Goal: Information Seeking & Learning: Compare options

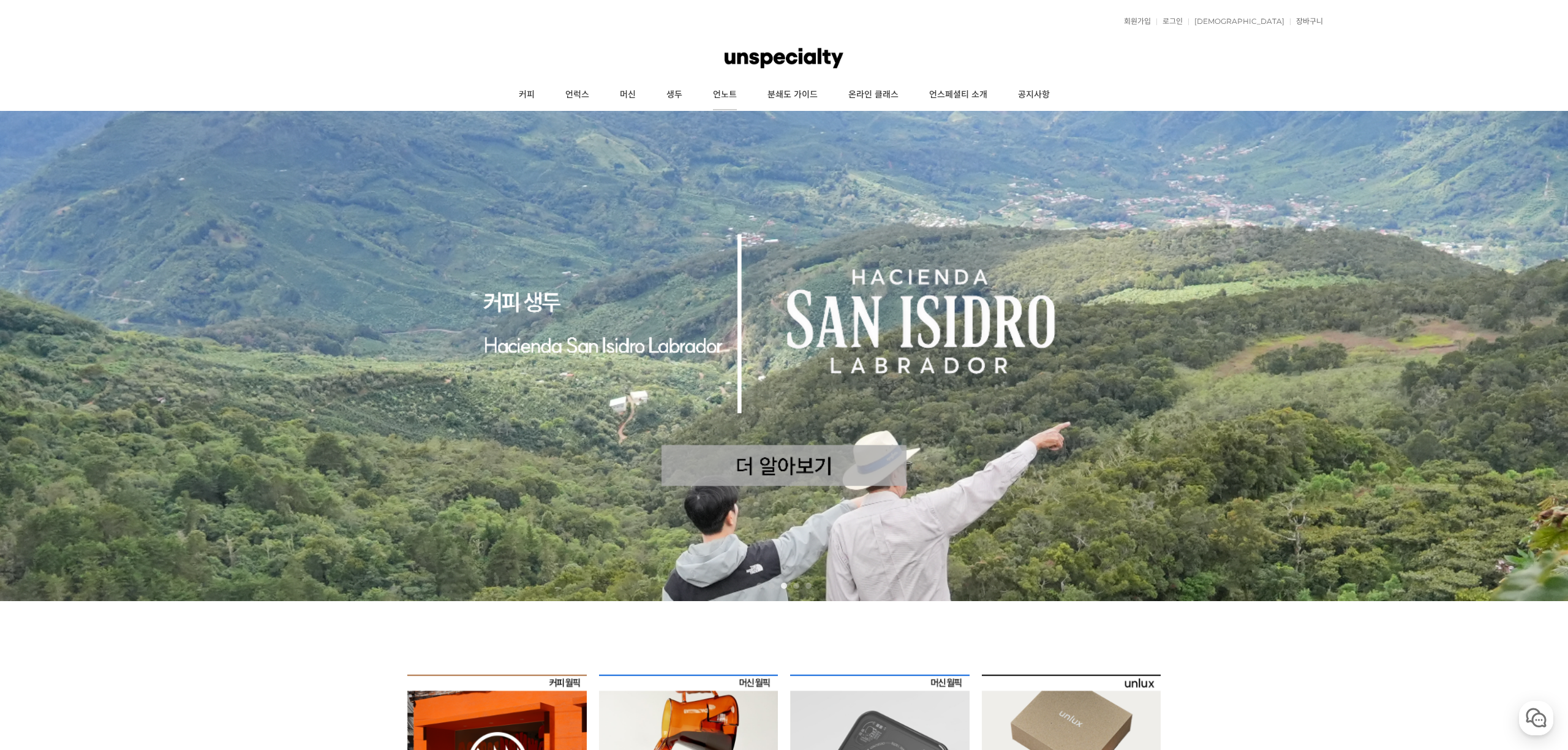
click at [723, 97] on link "언노트" at bounding box center [725, 95] width 55 height 30
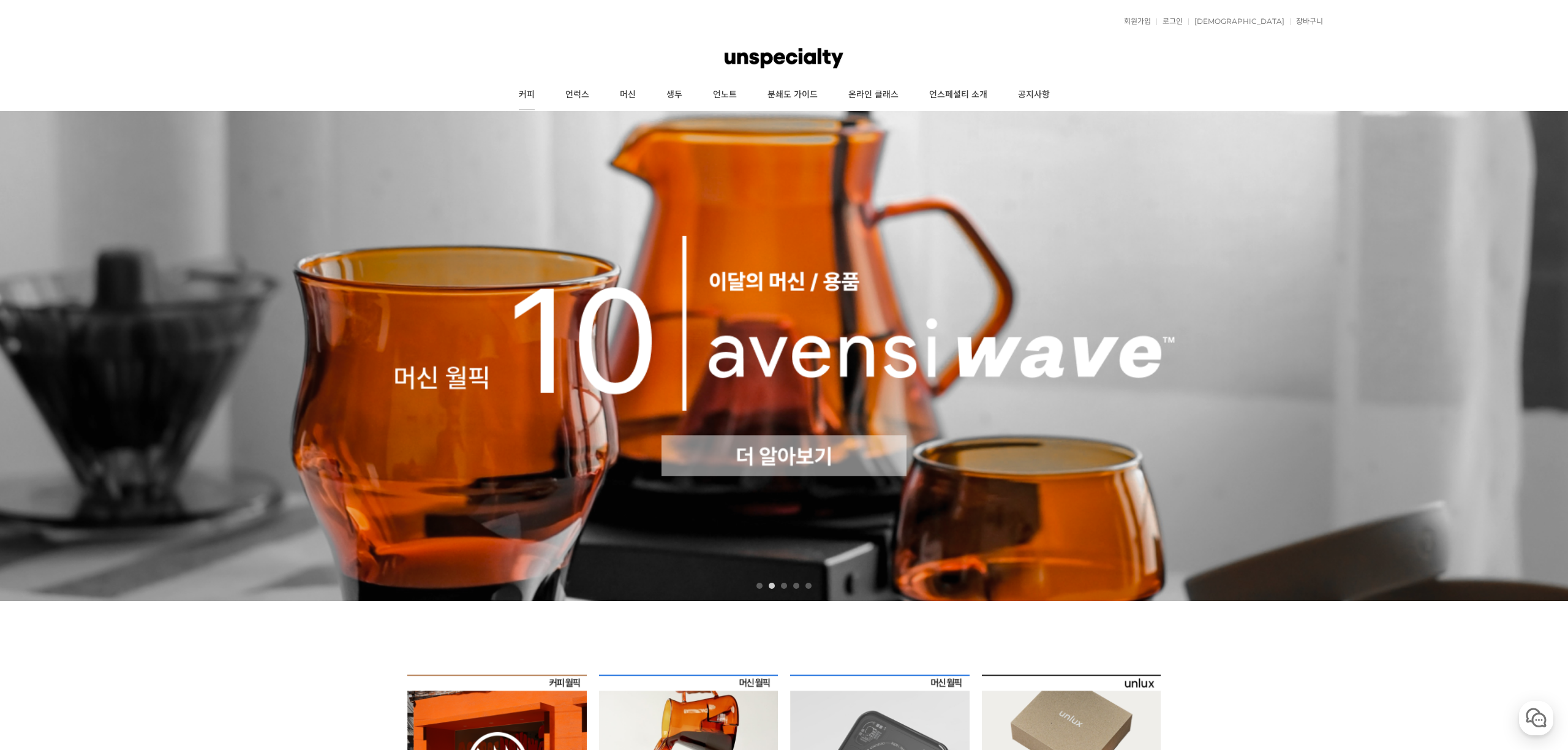
click at [517, 90] on link "커피" at bounding box center [526, 95] width 46 height 30
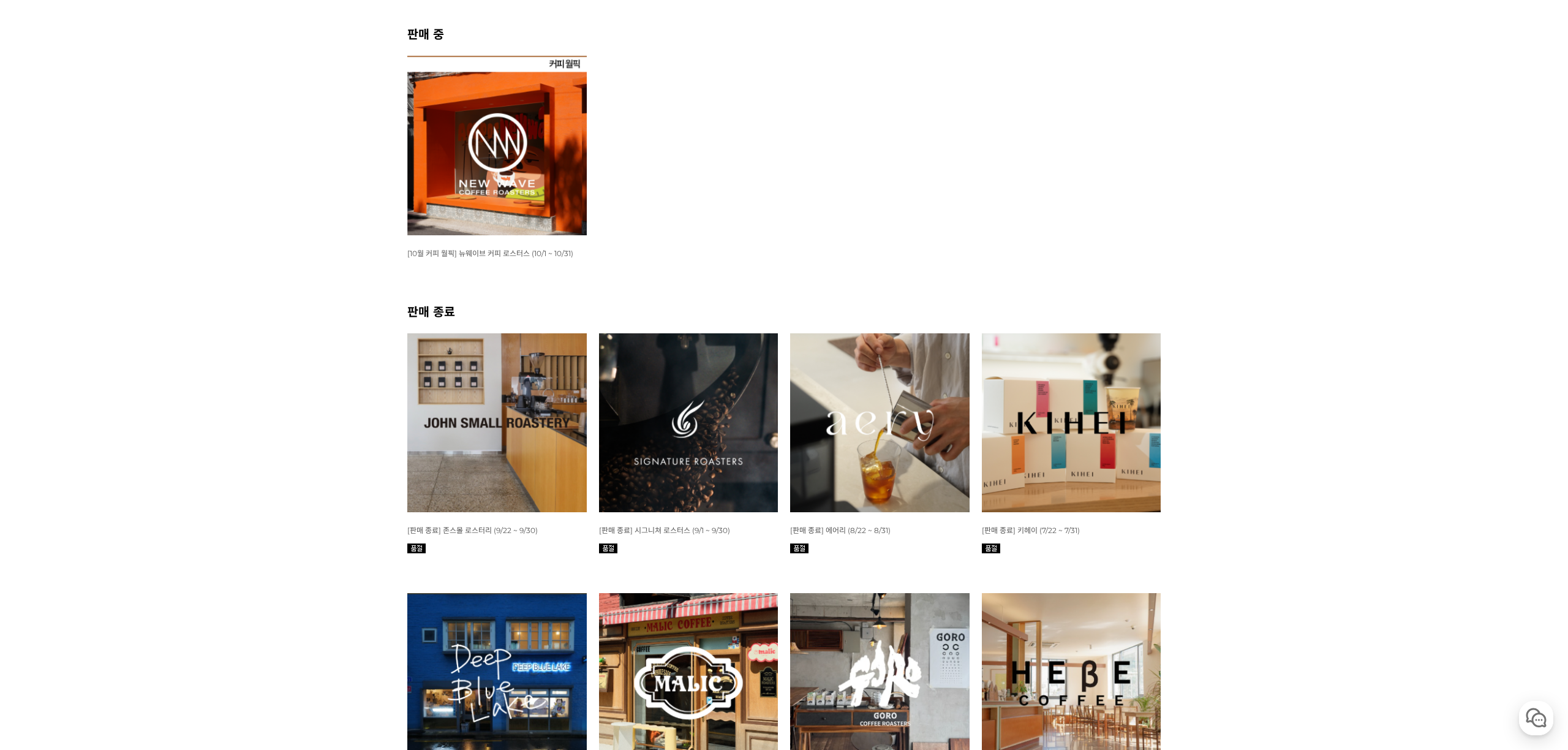
scroll to position [377, 0]
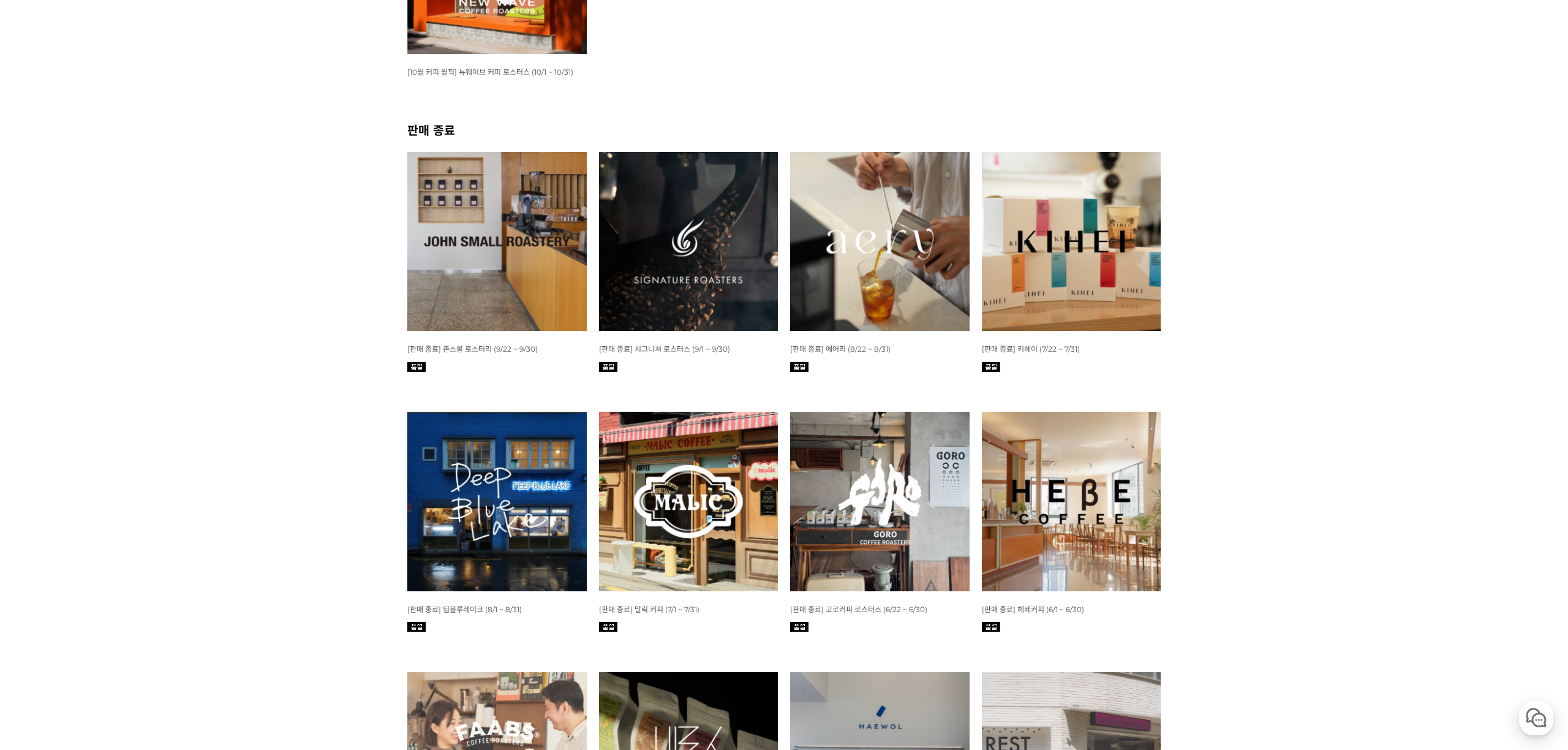
click at [1039, 472] on img at bounding box center [1071, 501] width 179 height 179
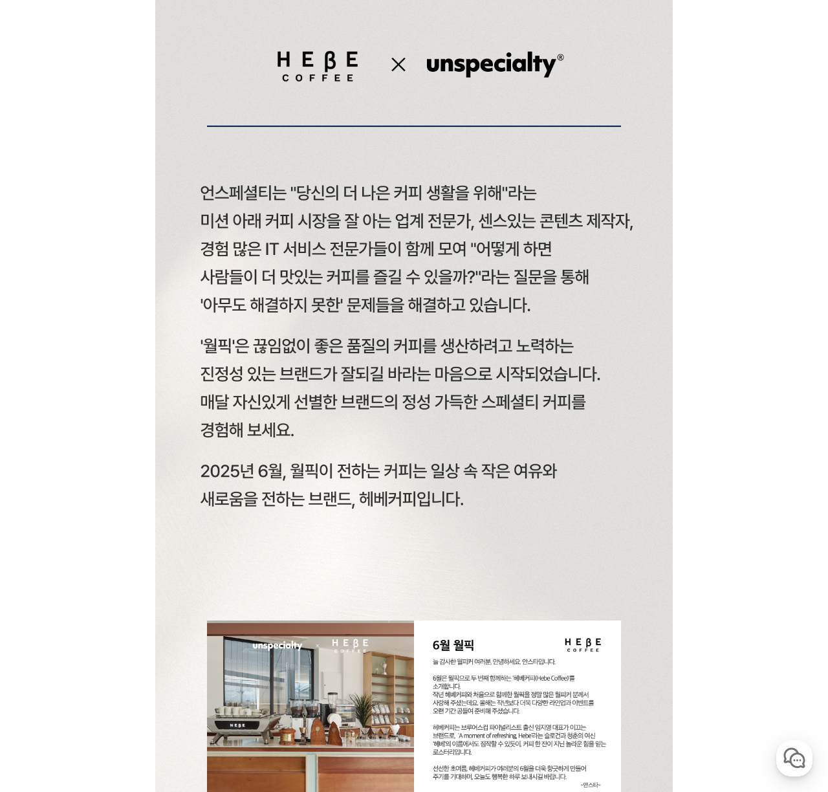
scroll to position [281, 0]
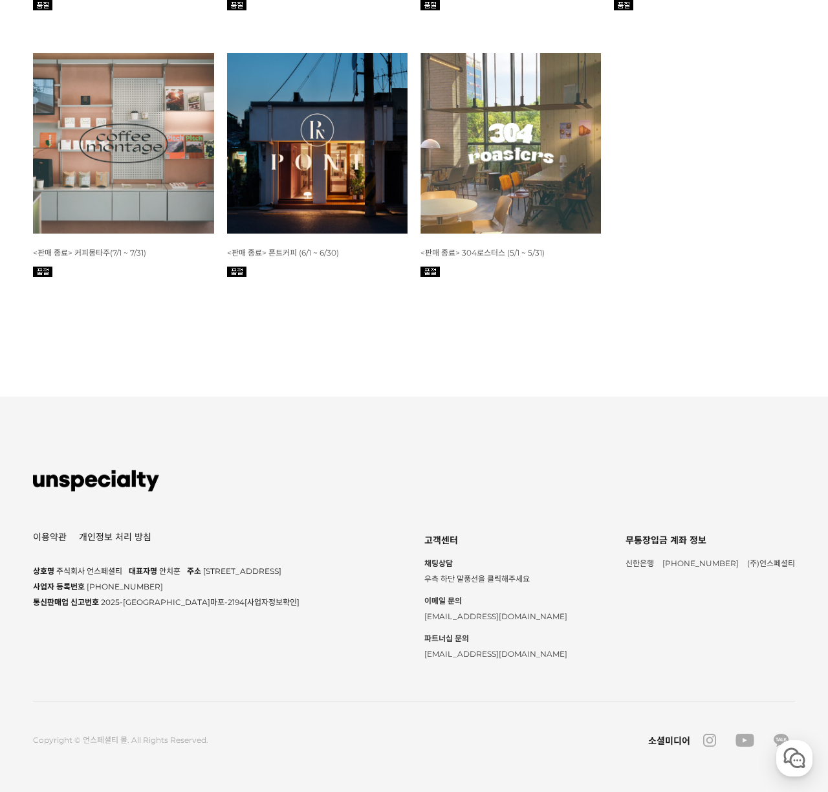
scroll to position [2842, 0]
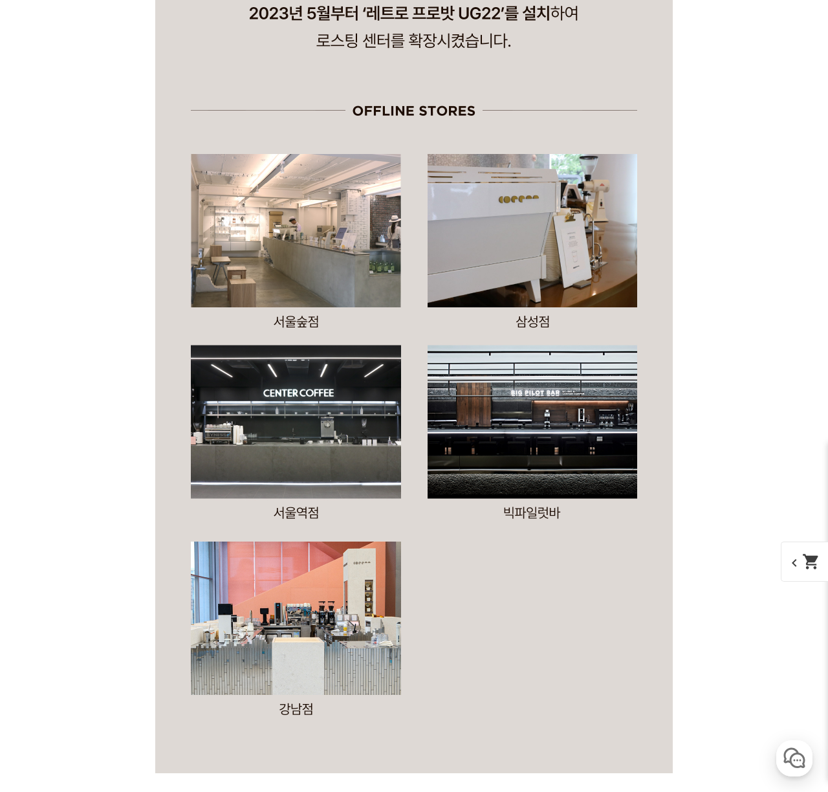
scroll to position [2164, 0]
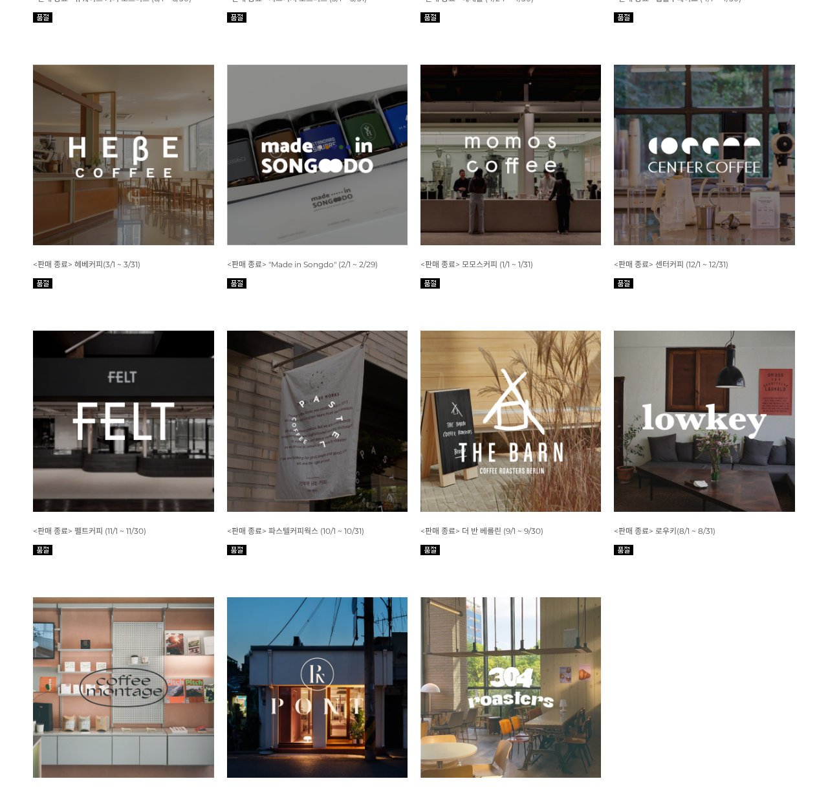
scroll to position [2880, 0]
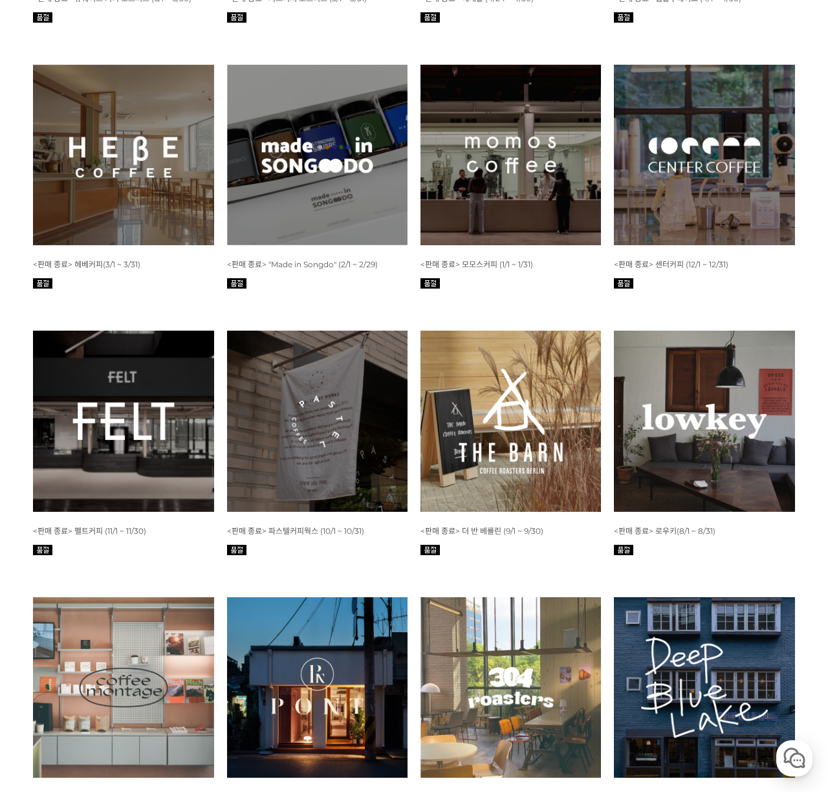
click at [188, 439] on img at bounding box center [123, 420] width 180 height 180
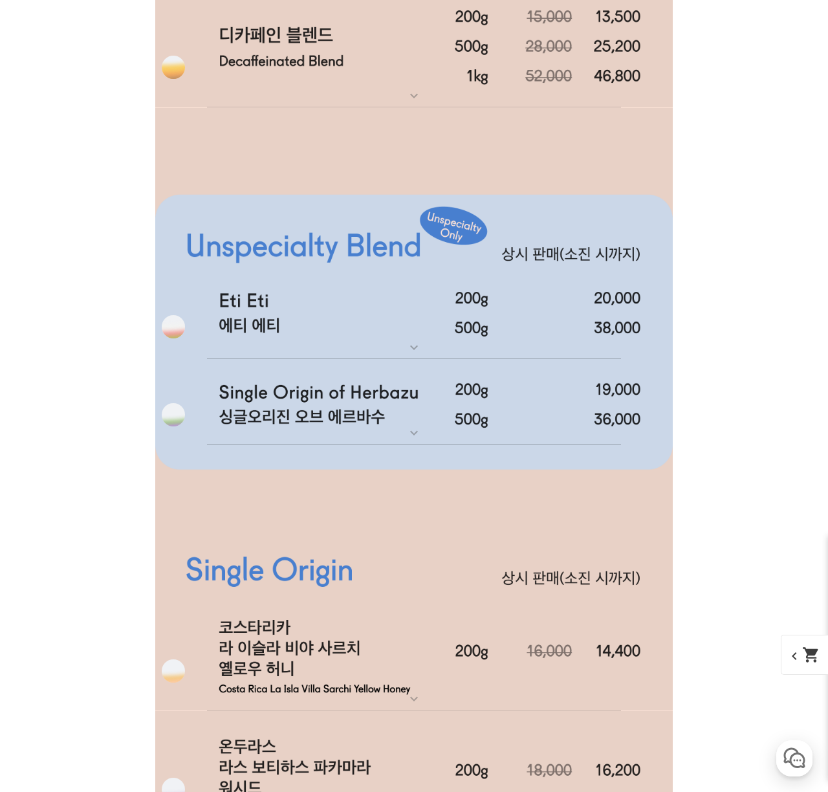
scroll to position [4537, 0]
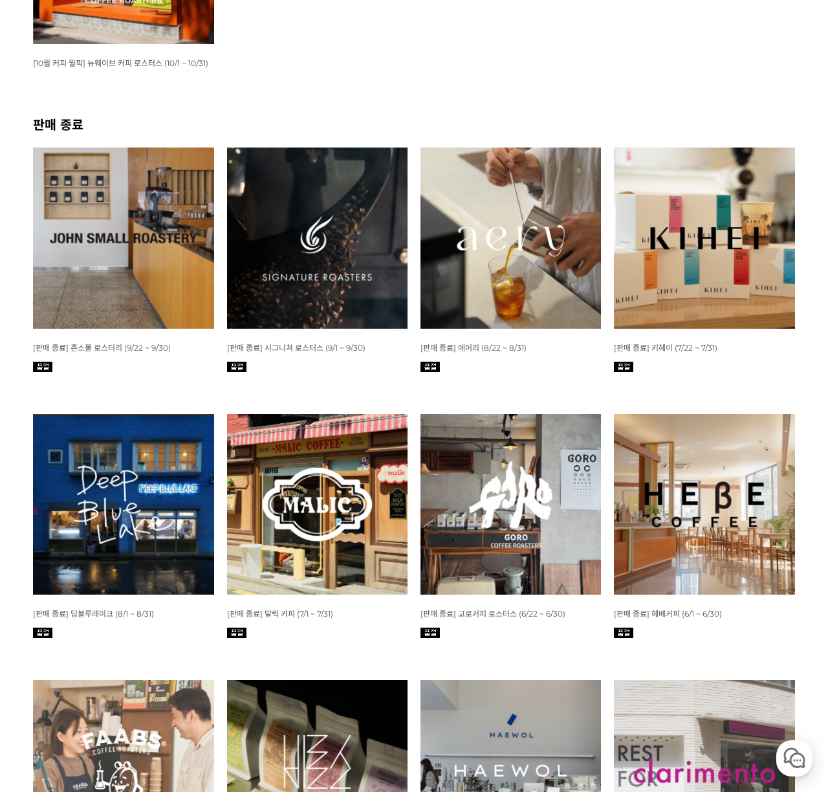
scroll to position [394, 0]
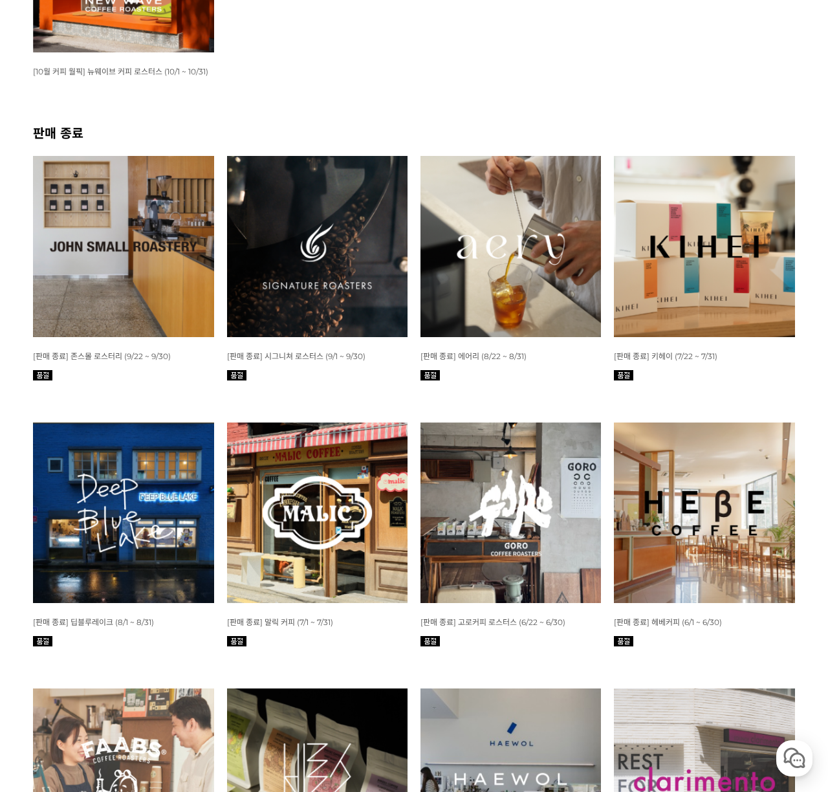
click at [100, 251] on img at bounding box center [123, 246] width 180 height 180
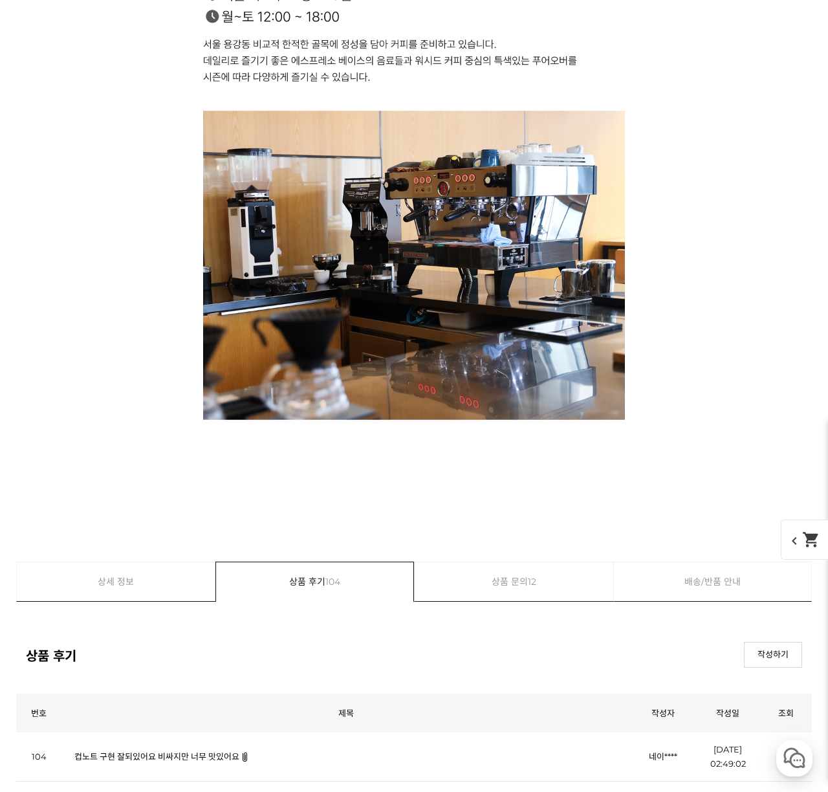
scroll to position [14823, 0]
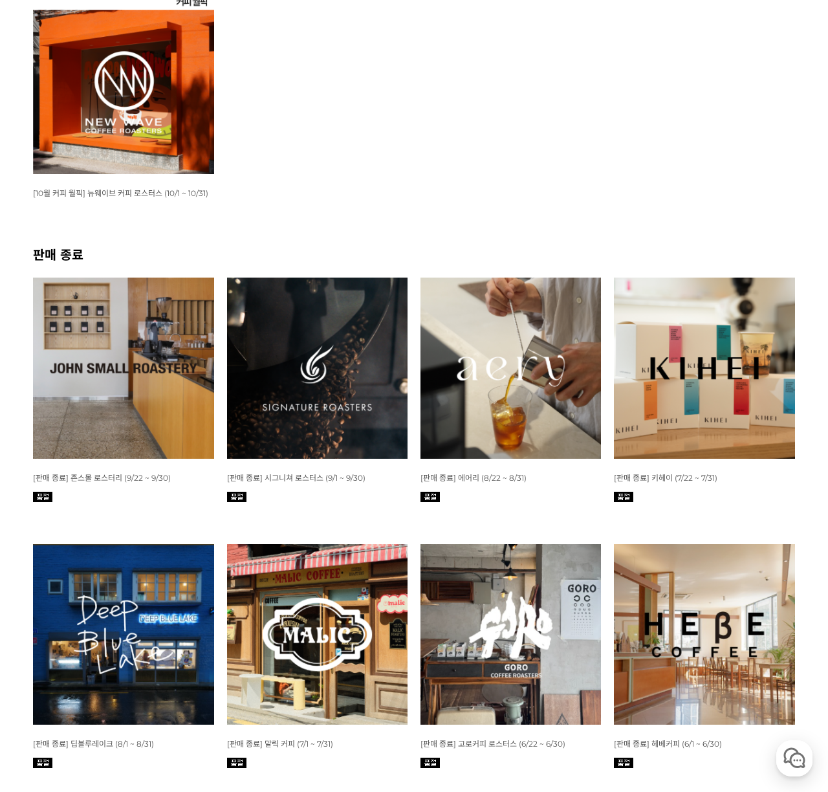
scroll to position [345, 0]
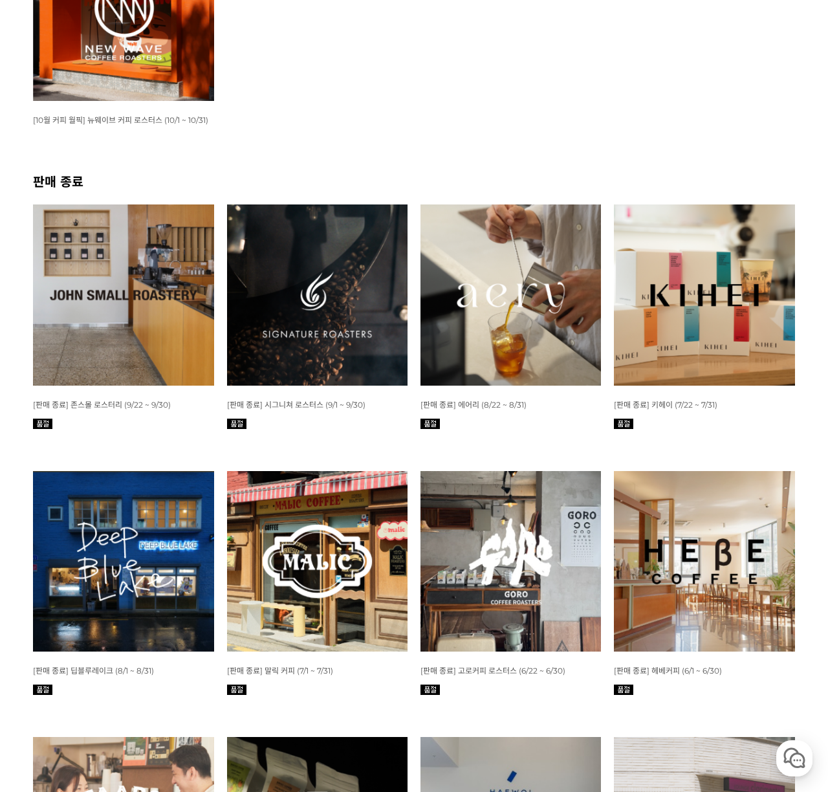
click at [308, 614] on img at bounding box center [317, 561] width 180 height 180
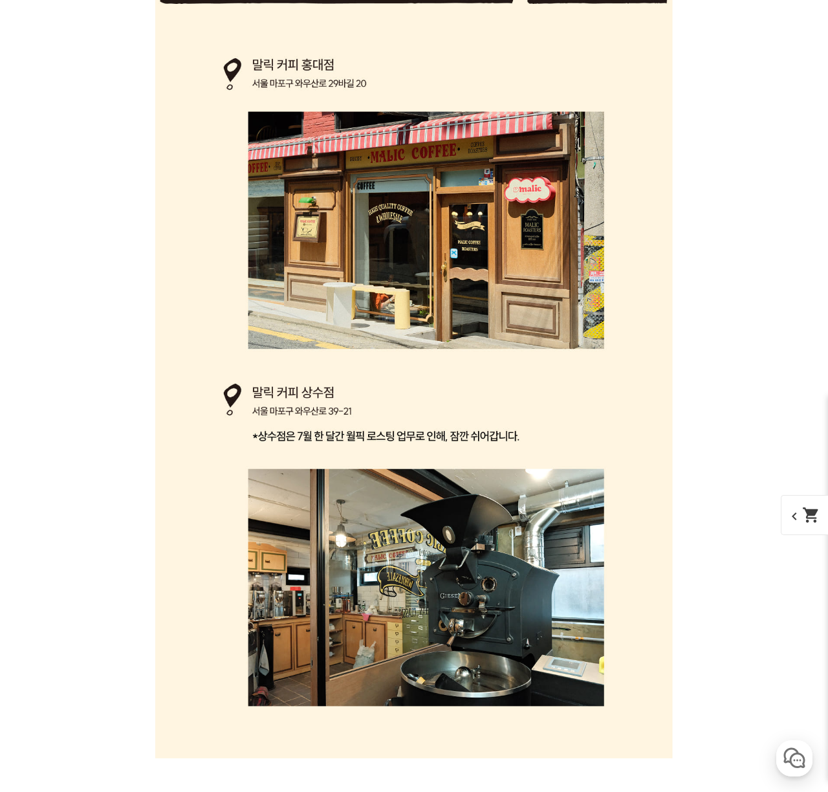
scroll to position [27522, 0]
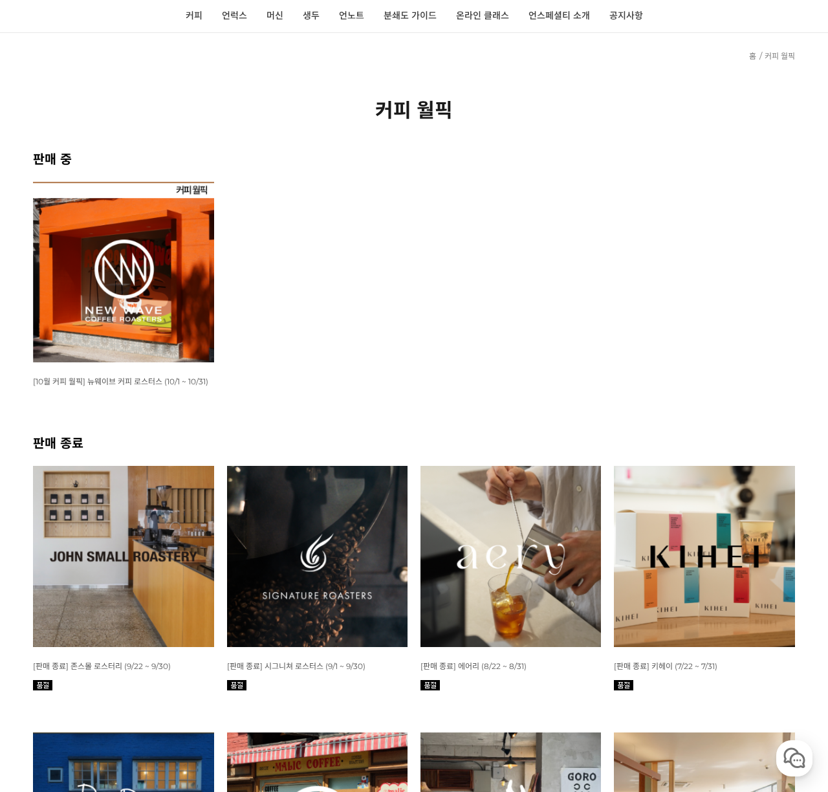
scroll to position [308, 0]
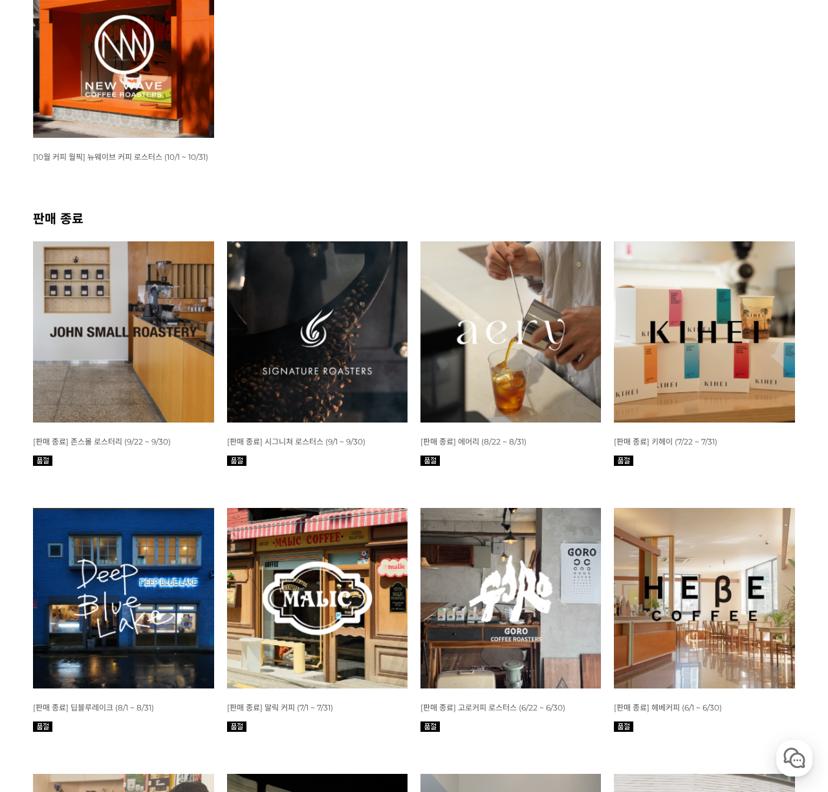
click at [72, 589] on img at bounding box center [123, 598] width 180 height 180
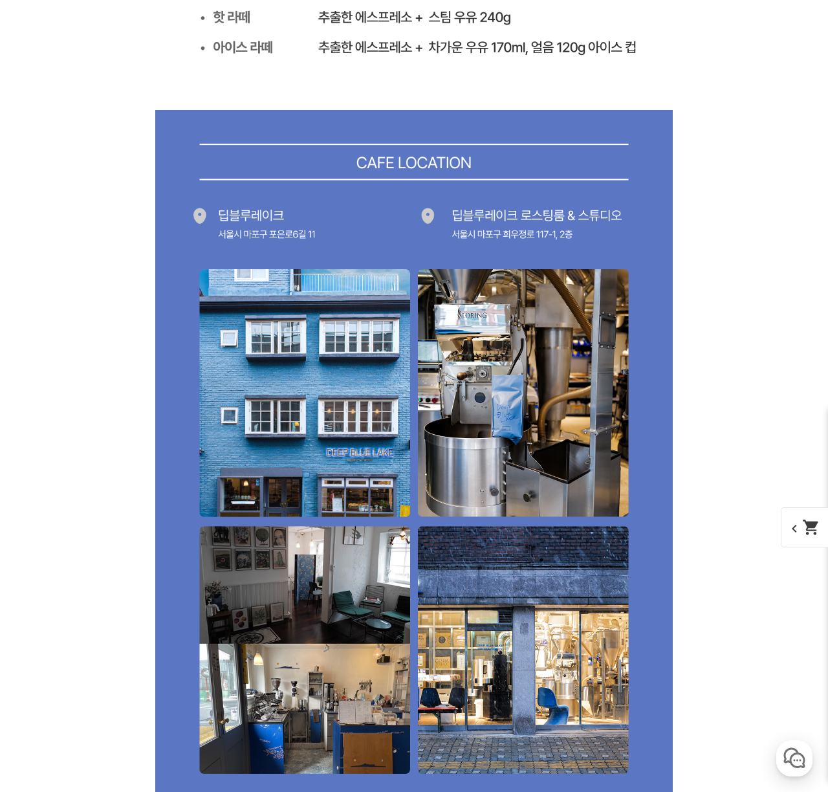
scroll to position [20771, 0]
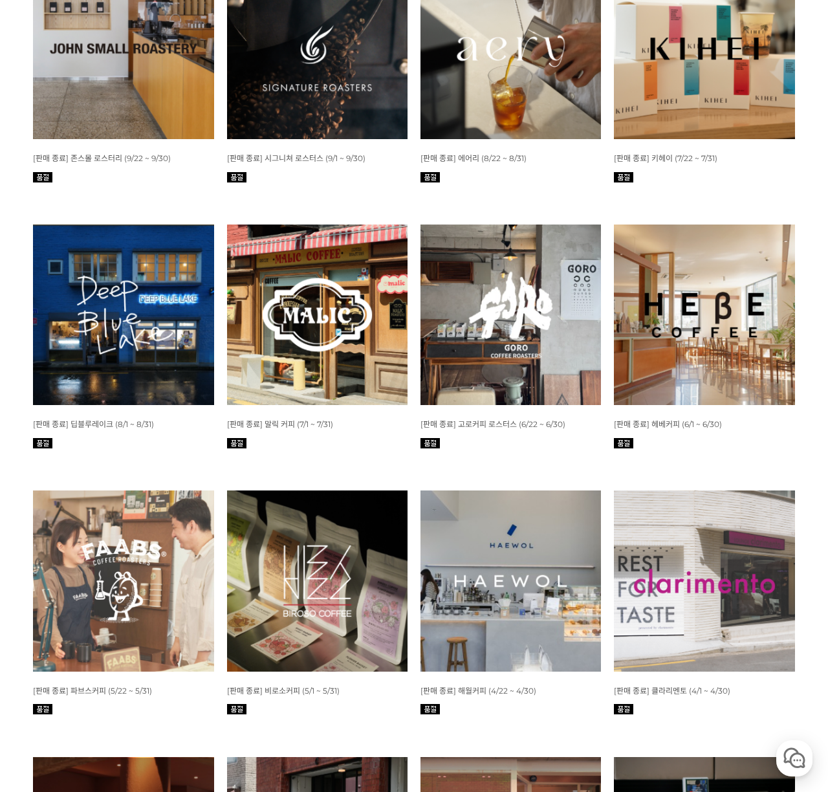
click at [485, 355] on img at bounding box center [510, 314] width 180 height 180
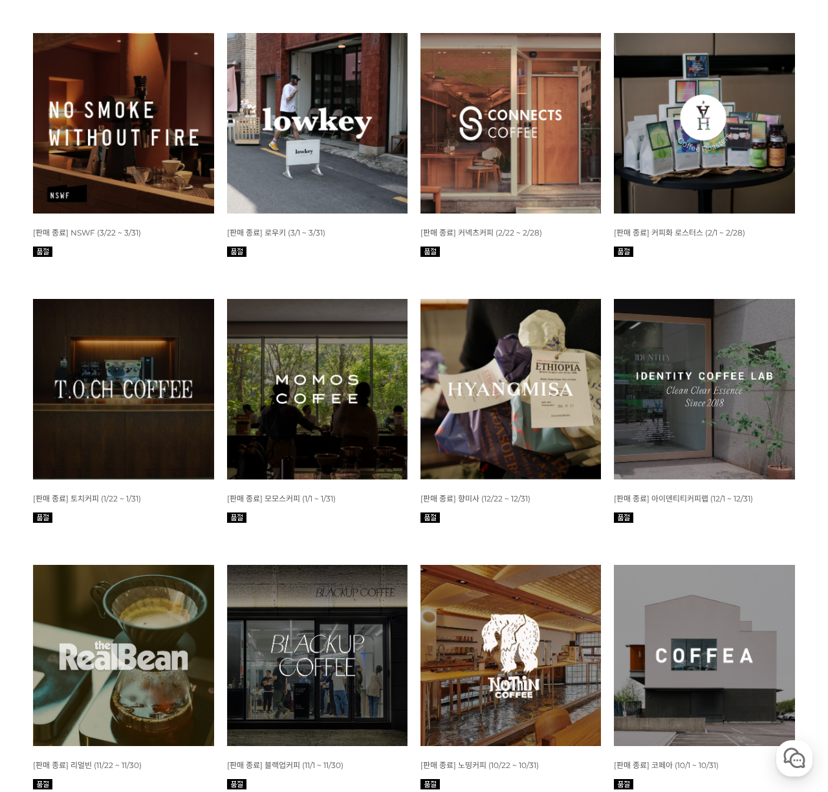
scroll to position [1086, 0]
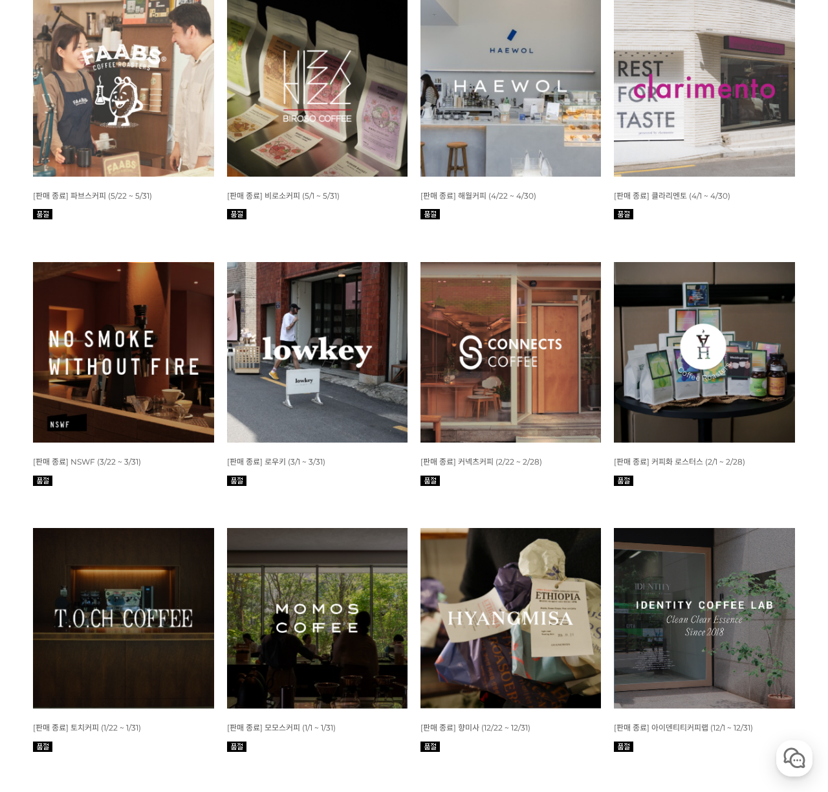
click at [309, 345] on img at bounding box center [317, 352] width 180 height 180
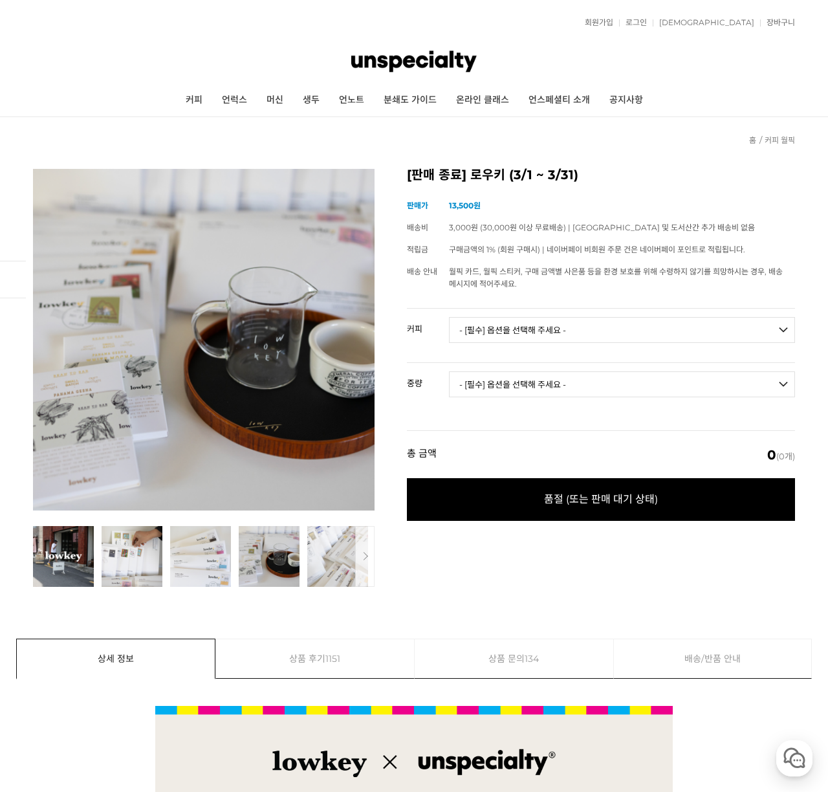
scroll to position [89, 0]
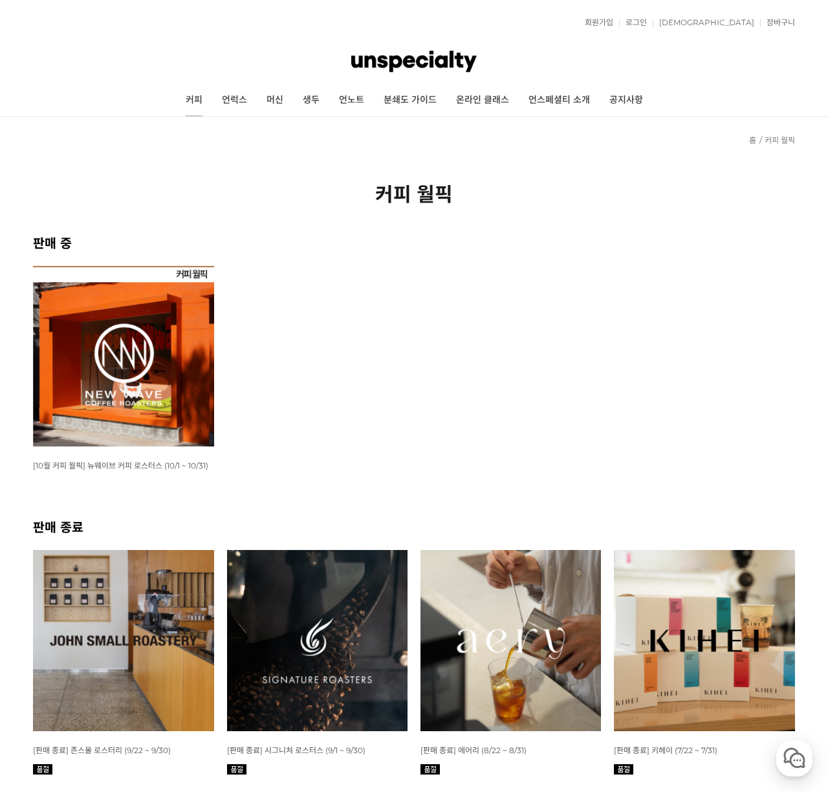
click at [202, 99] on link "커피" at bounding box center [194, 100] width 36 height 32
click at [119, 354] on img at bounding box center [123, 356] width 180 height 180
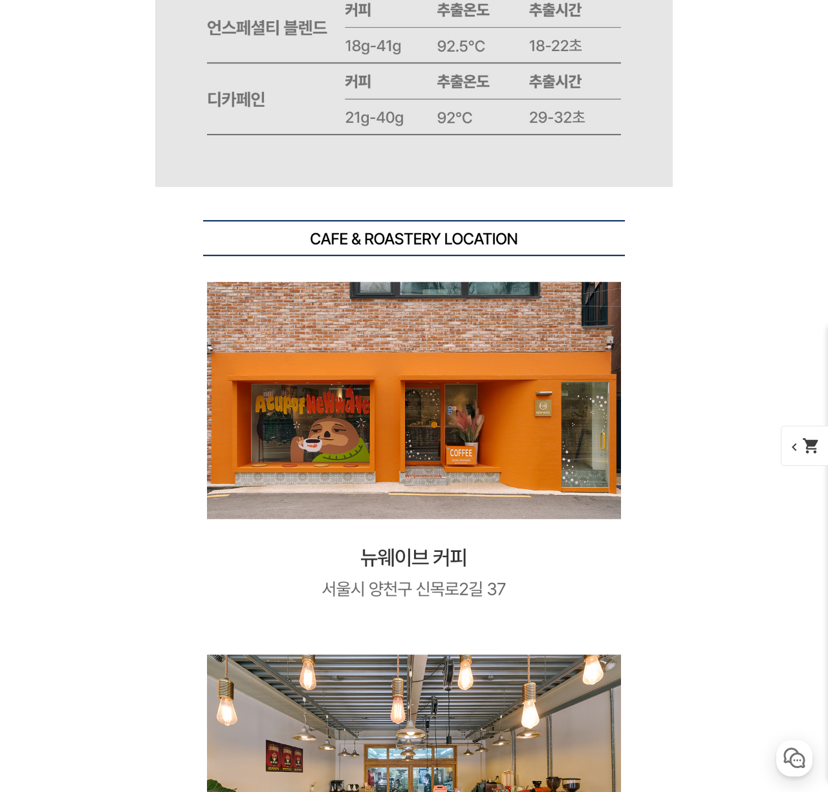
scroll to position [16269, 0]
